Goal: Navigation & Orientation: Find specific page/section

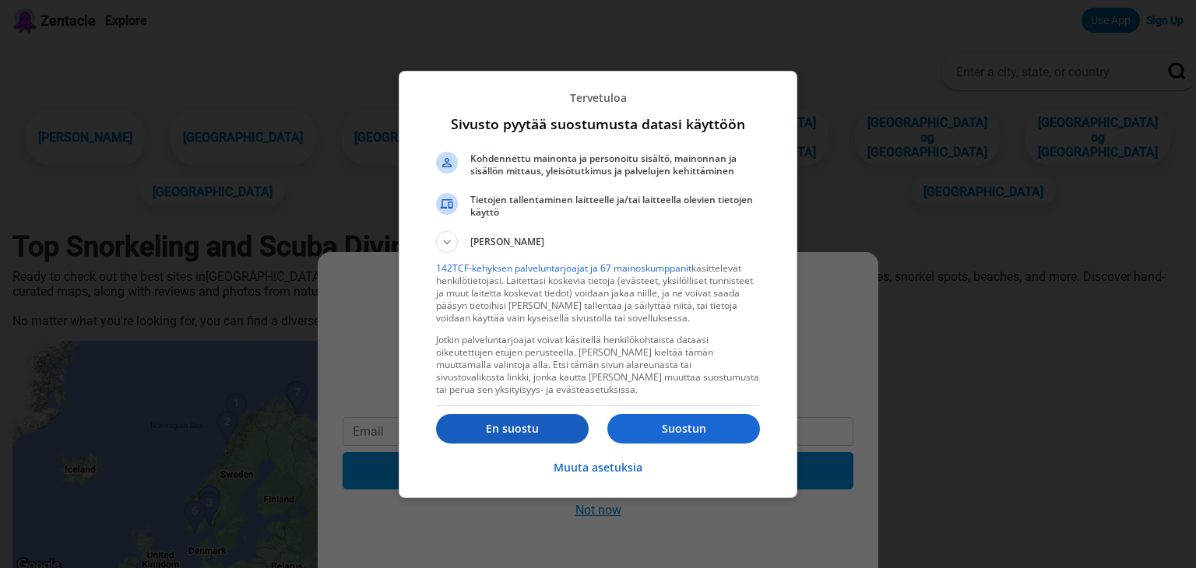
click at [570, 426] on p "En suostu" at bounding box center [512, 429] width 153 height 16
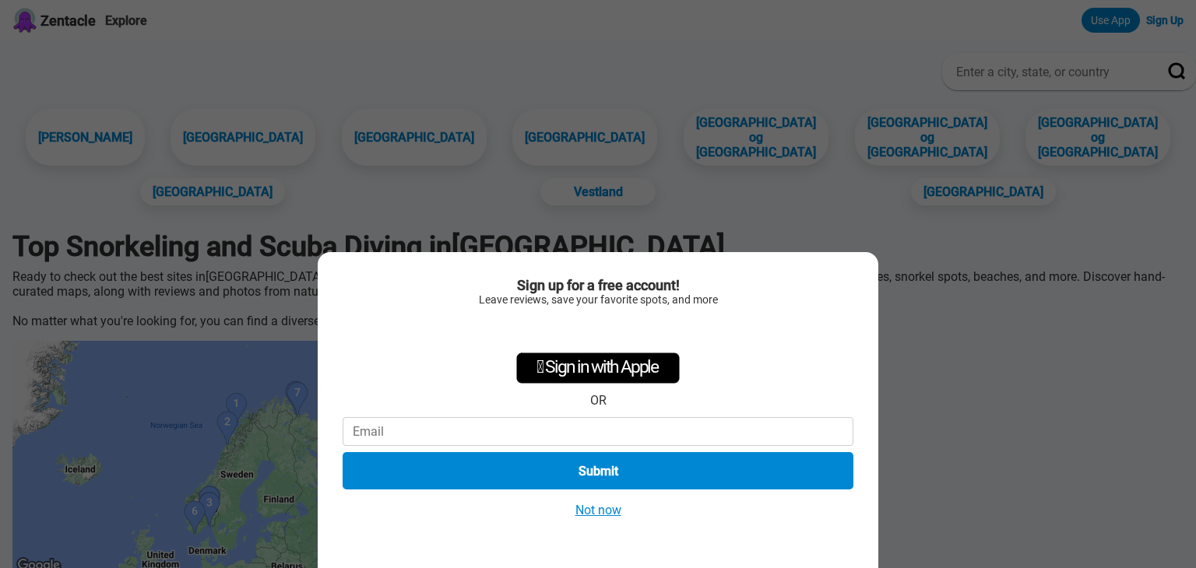
click at [596, 503] on button "Not now" at bounding box center [598, 510] width 55 height 16
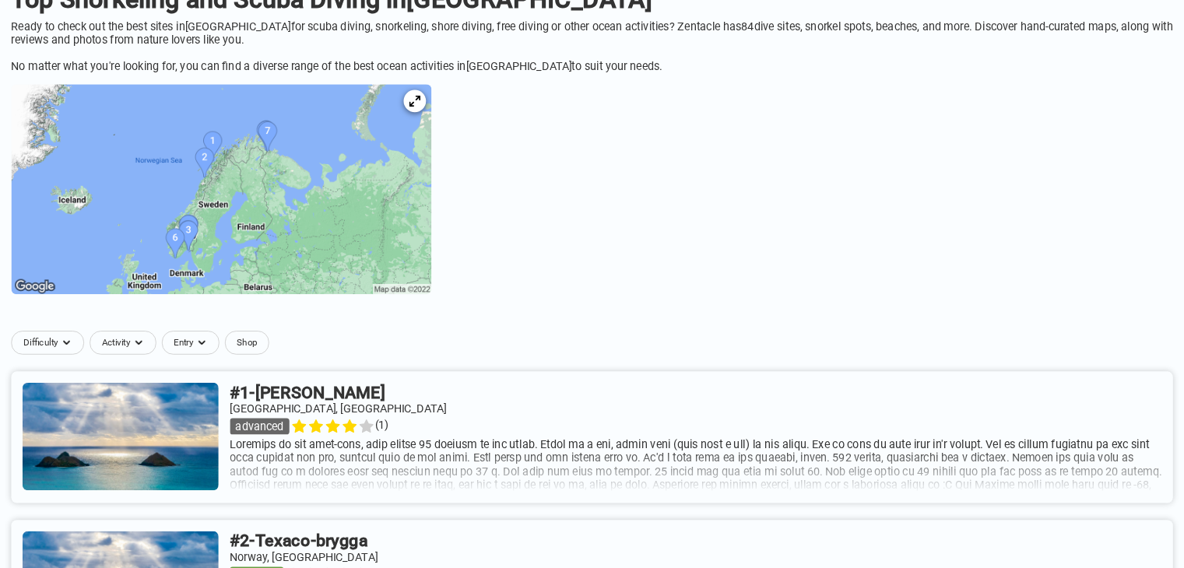
scroll to position [248, 0]
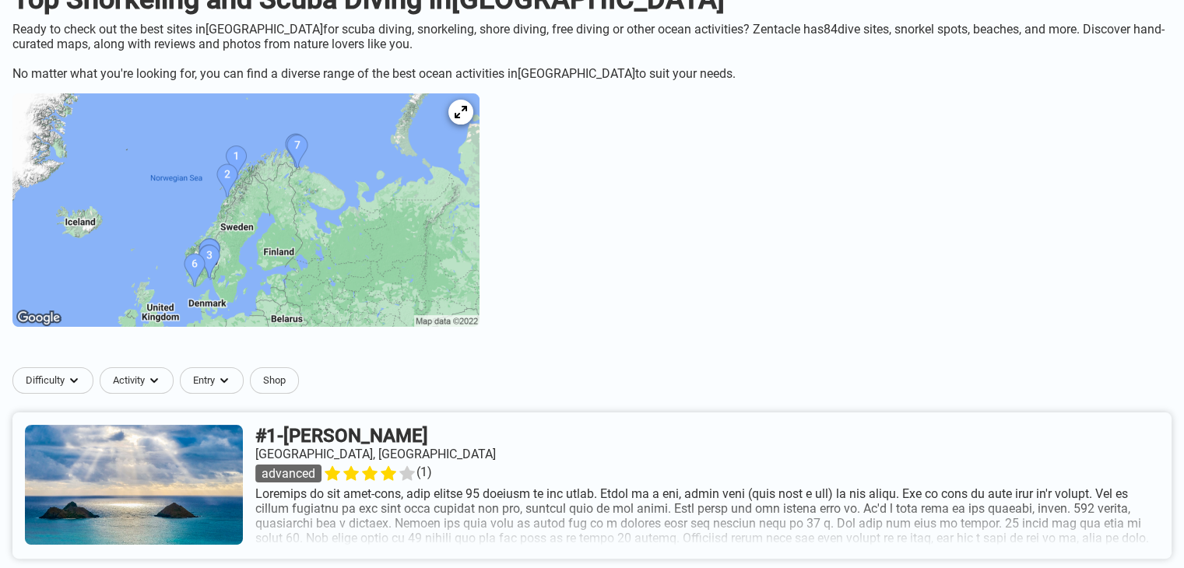
drag, startPoint x: 548, startPoint y: 22, endPoint x: 869, endPoint y: 286, distance: 415.4
click at [468, 120] on icon at bounding box center [460, 112] width 15 height 15
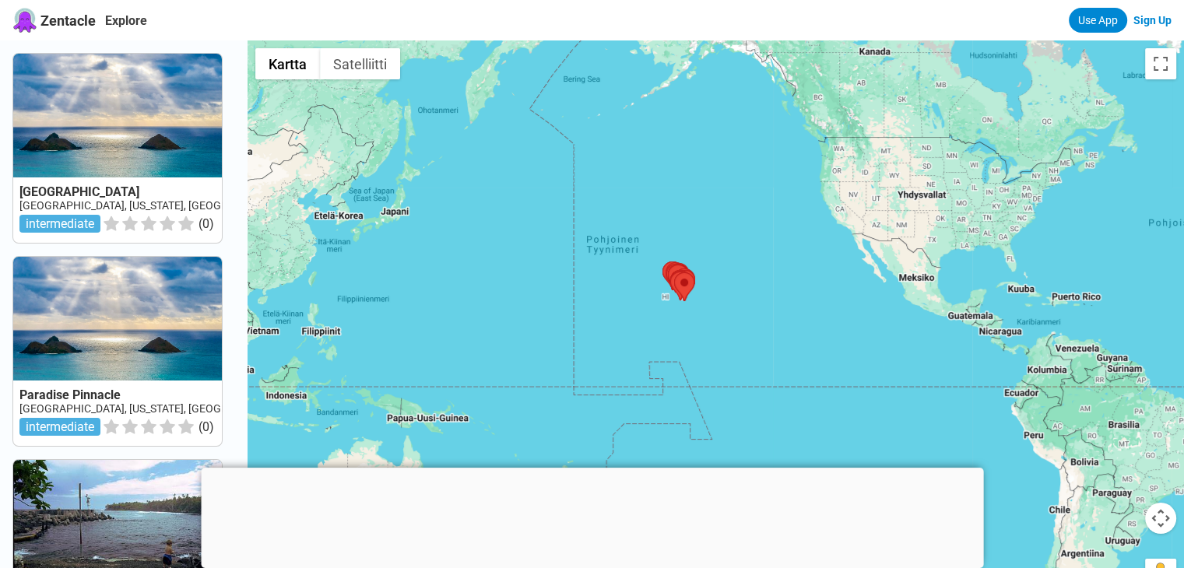
click at [818, 183] on div at bounding box center [716, 324] width 937 height 568
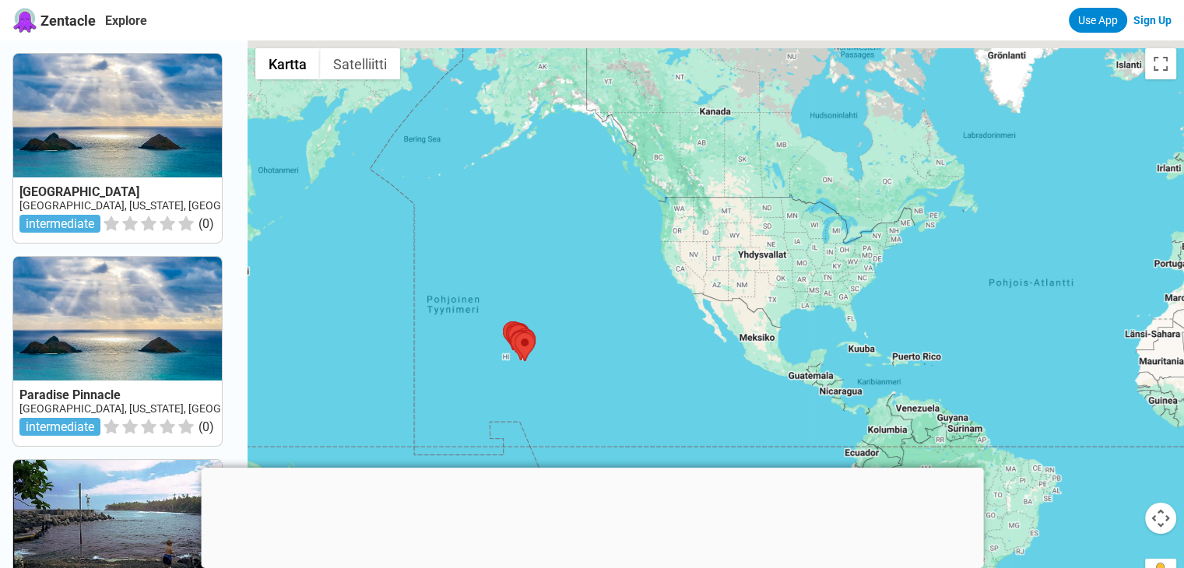
drag, startPoint x: 835, startPoint y: 209, endPoint x: 614, endPoint y: 293, distance: 235.8
click at [614, 293] on div at bounding box center [716, 324] width 937 height 568
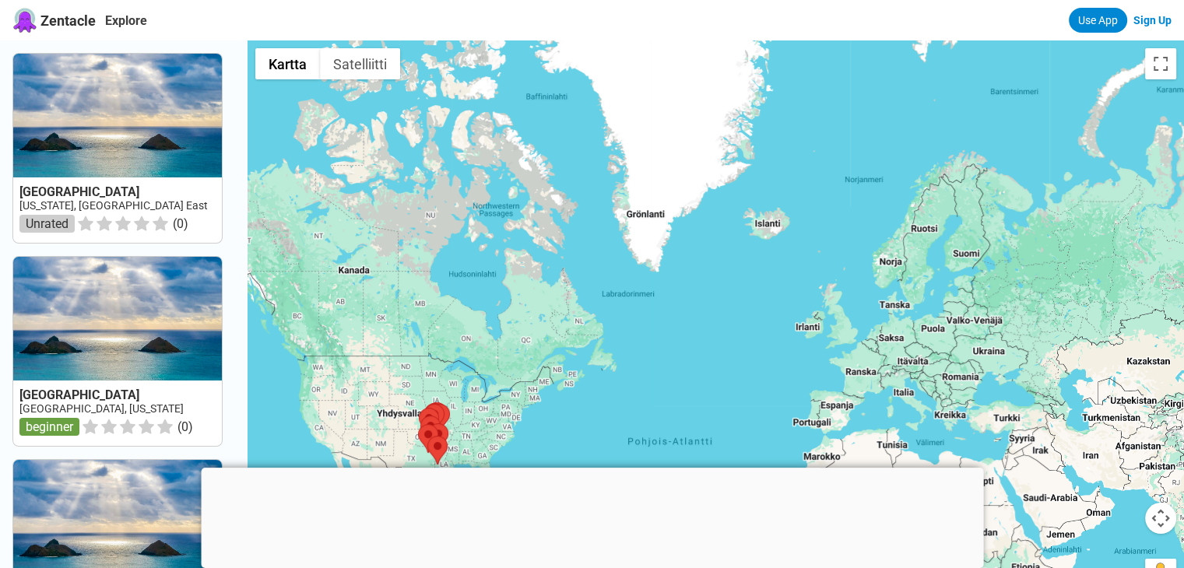
drag, startPoint x: 918, startPoint y: 221, endPoint x: 638, endPoint y: 349, distance: 307.3
click at [638, 349] on div at bounding box center [716, 324] width 937 height 568
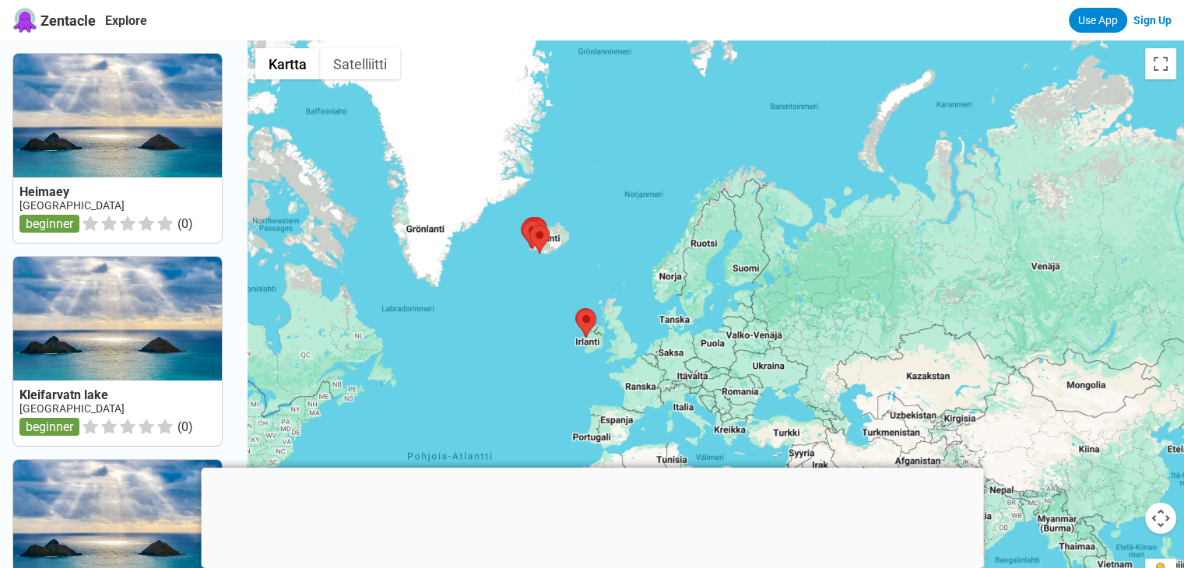
drag, startPoint x: 760, startPoint y: 341, endPoint x: 567, endPoint y: 337, distance: 193.1
click at [567, 337] on div at bounding box center [716, 324] width 937 height 568
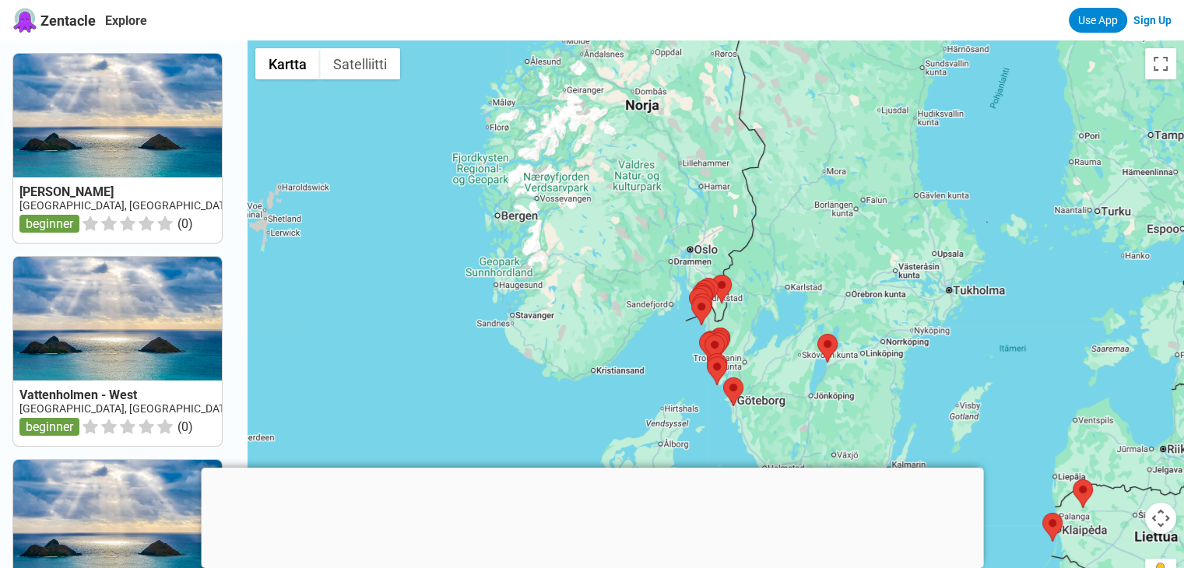
drag, startPoint x: 561, startPoint y: 300, endPoint x: 582, endPoint y: 303, distance: 22.0
click at [582, 303] on div at bounding box center [716, 324] width 937 height 568
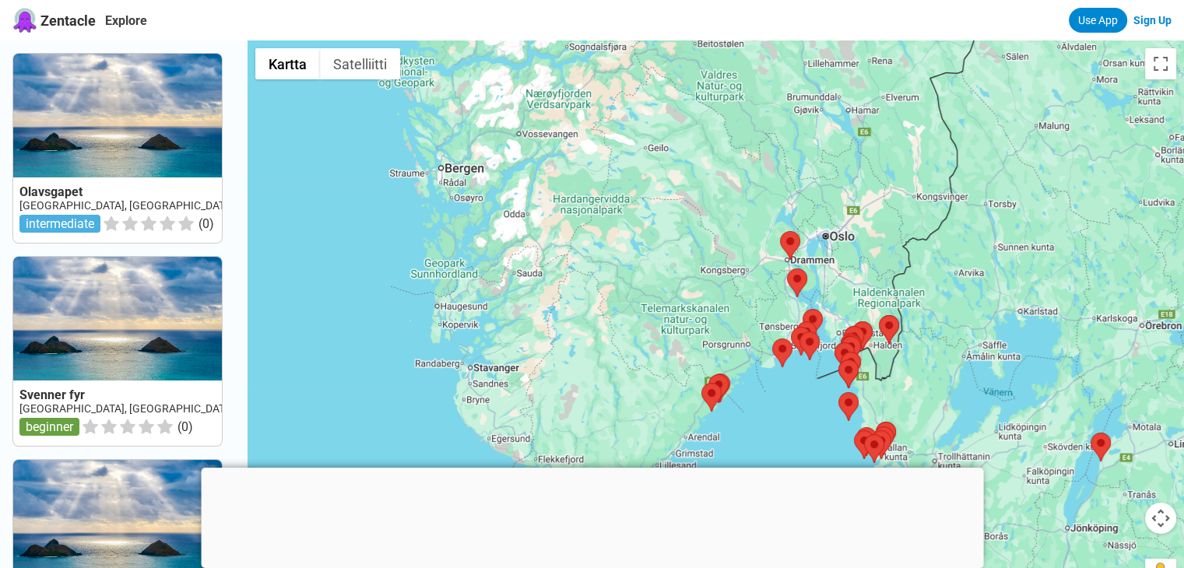
click at [589, 468] on div at bounding box center [592, 468] width 782 height 0
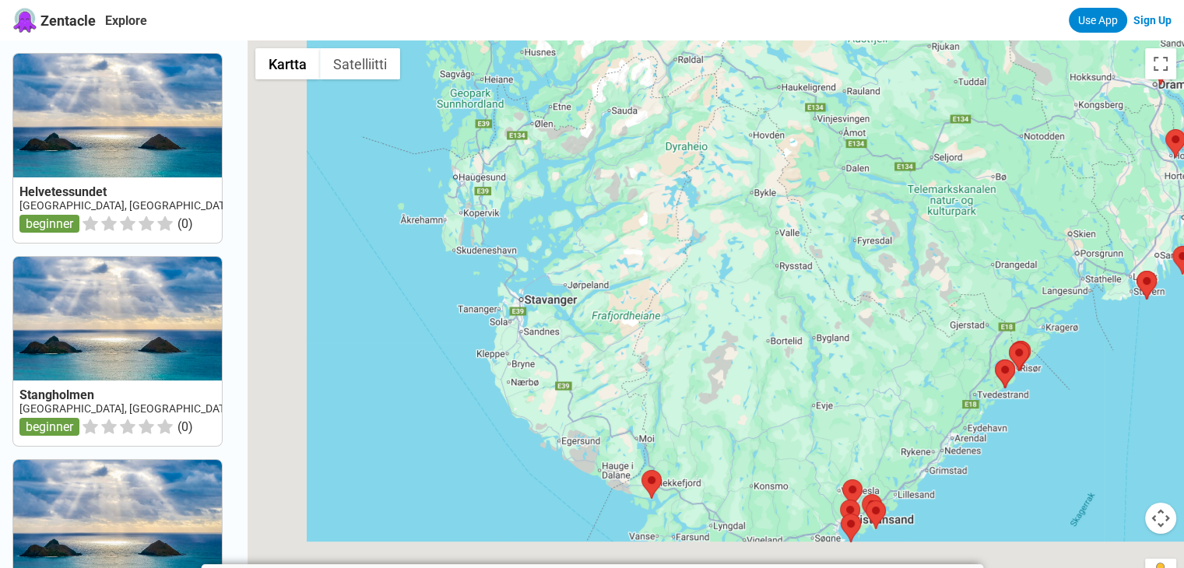
drag, startPoint x: 520, startPoint y: 311, endPoint x: 683, endPoint y: 213, distance: 189.6
click at [683, 213] on div at bounding box center [716, 324] width 937 height 568
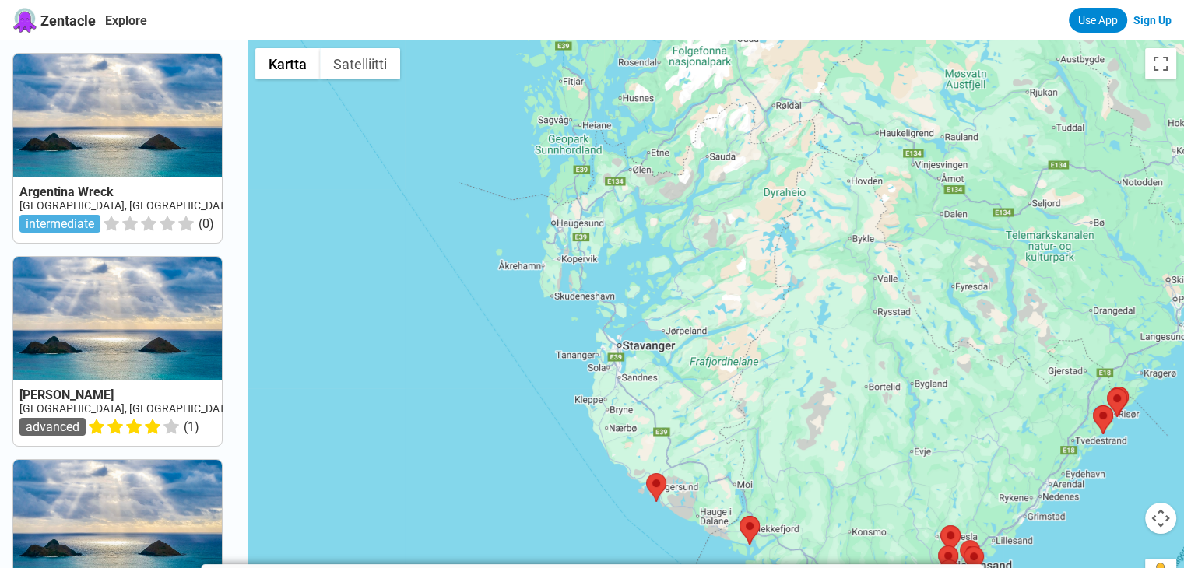
drag, startPoint x: 589, startPoint y: 219, endPoint x: 645, endPoint y: 305, distance: 103.0
click at [645, 305] on div at bounding box center [716, 324] width 937 height 568
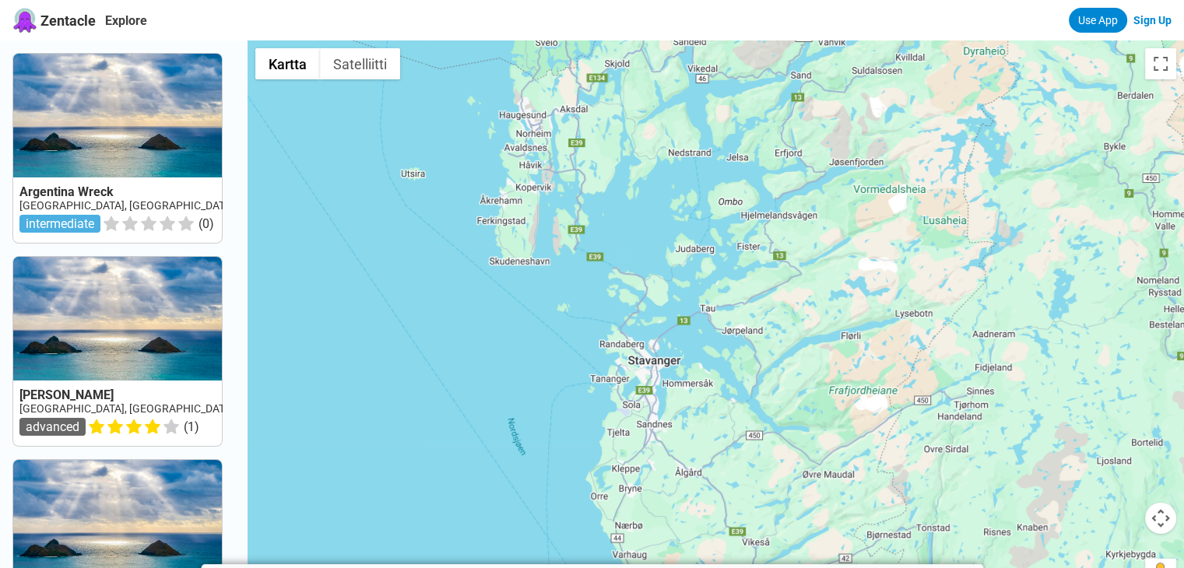
drag, startPoint x: 617, startPoint y: 346, endPoint x: 664, endPoint y: 177, distance: 175.3
click at [664, 177] on div at bounding box center [716, 324] width 937 height 568
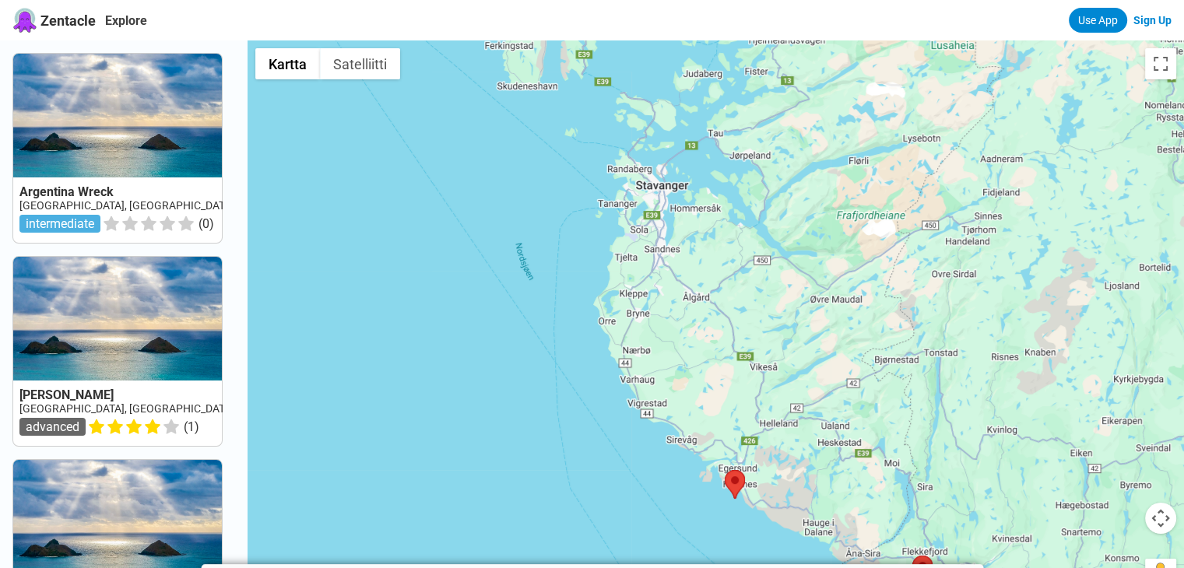
drag, startPoint x: 675, startPoint y: 280, endPoint x: 620, endPoint y: 118, distance: 171.1
click at [620, 118] on div at bounding box center [716, 324] width 937 height 568
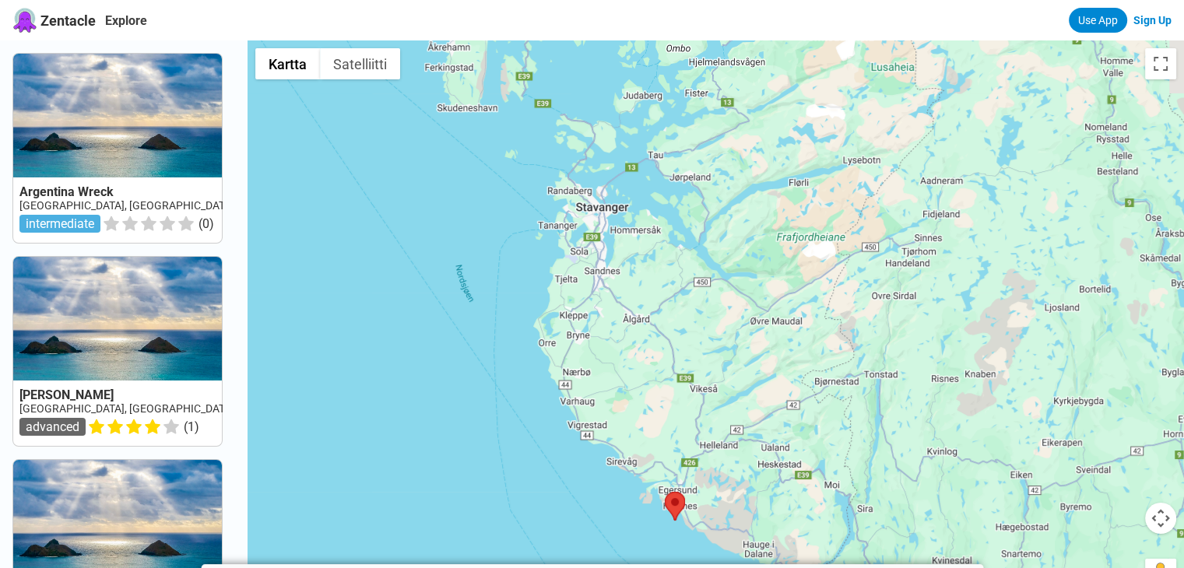
drag, startPoint x: 628, startPoint y: 283, endPoint x: 627, endPoint y: 440, distance: 156.5
click at [627, 440] on div at bounding box center [716, 324] width 937 height 568
